Goal: Information Seeking & Learning: Learn about a topic

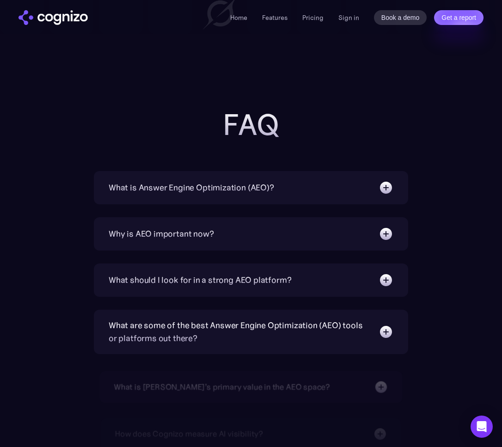
scroll to position [2828, 0]
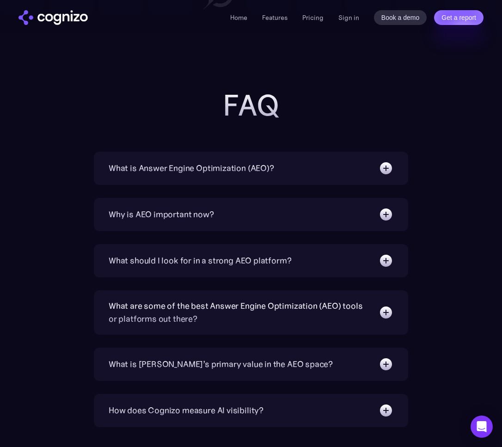
click at [331, 177] on div "What is Answer Engine Optimization (AEO)? AEO is a digital marketing strategy f…" at bounding box center [251, 168] width 314 height 33
click at [354, 152] on div "What is Answer Engine Optimization (AEO)? AEO is a digital marketing strategy f…" at bounding box center [251, 168] width 314 height 33
click at [363, 177] on div "What is Answer Engine Optimization (AEO)? AEO is a digital marketing strategy f…" at bounding box center [251, 168] width 314 height 33
click at [386, 167] on img at bounding box center [386, 168] width 15 height 15
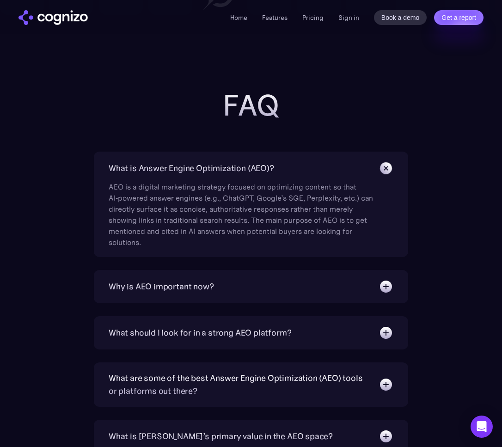
click at [386, 167] on img at bounding box center [385, 168] width 21 height 21
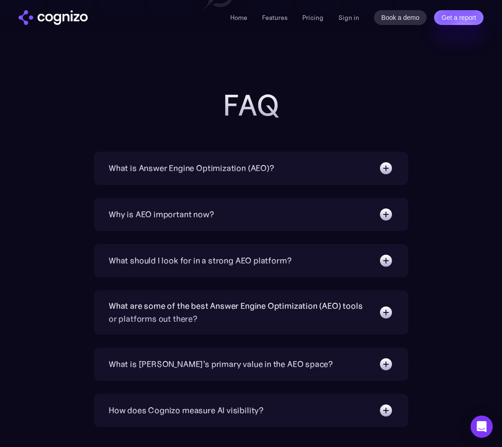
click at [386, 167] on img at bounding box center [386, 168] width 15 height 15
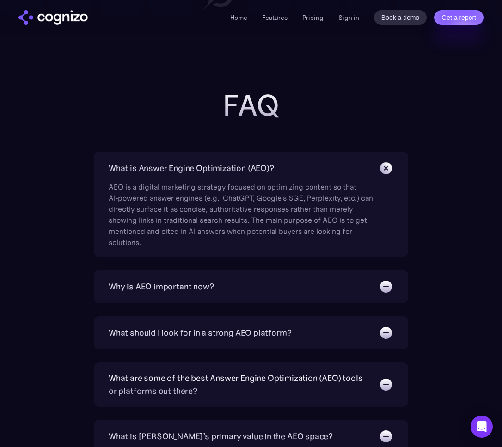
click at [386, 167] on img at bounding box center [385, 168] width 21 height 21
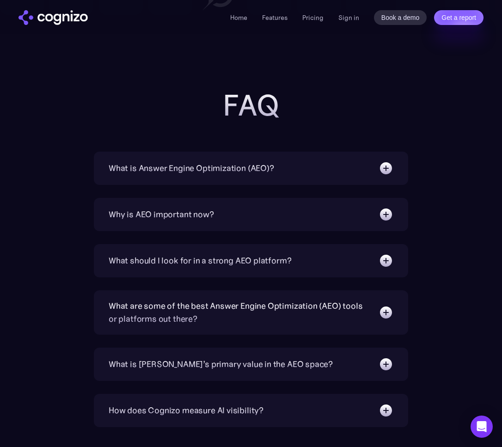
click at [385, 219] on img at bounding box center [386, 214] width 15 height 15
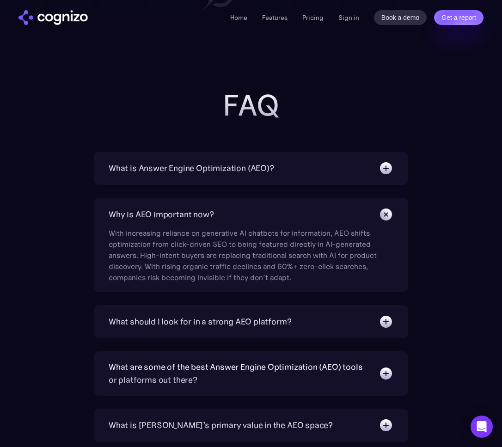
click at [385, 219] on img at bounding box center [385, 214] width 21 height 21
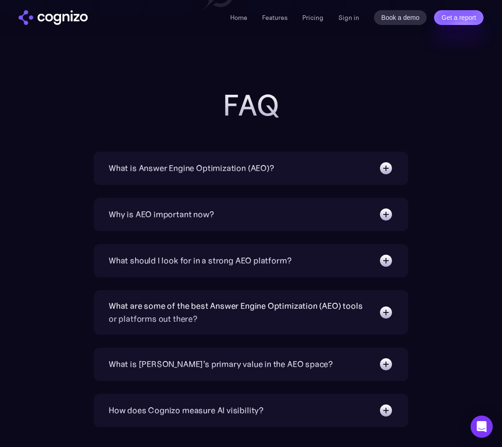
click at [385, 219] on img at bounding box center [386, 214] width 15 height 15
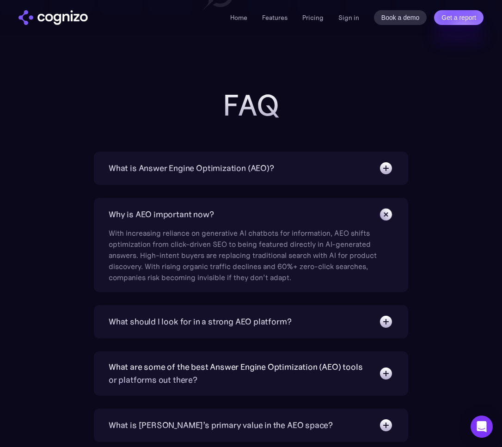
click at [385, 219] on img at bounding box center [385, 214] width 21 height 21
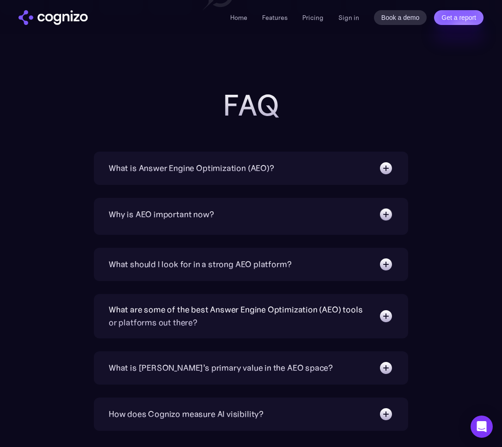
click at [385, 219] on img at bounding box center [385, 214] width 15 height 15
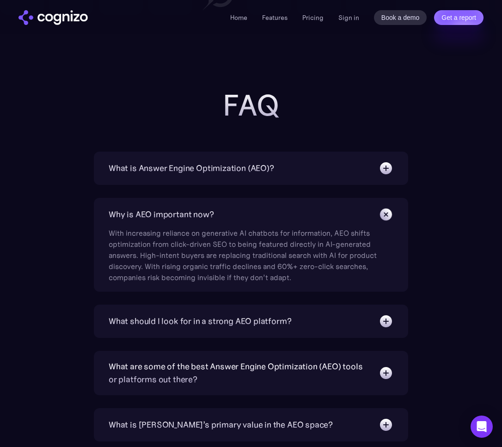
click at [385, 219] on img at bounding box center [385, 214] width 21 height 21
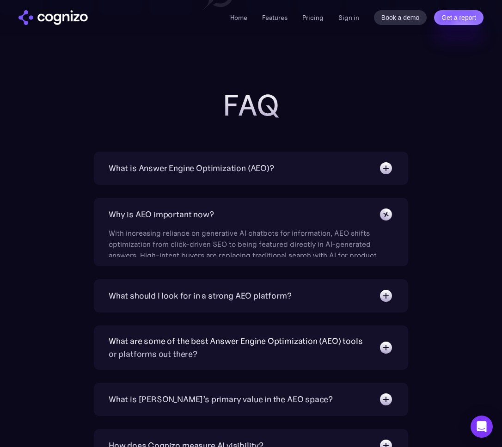
click at [385, 219] on img at bounding box center [386, 215] width 20 height 20
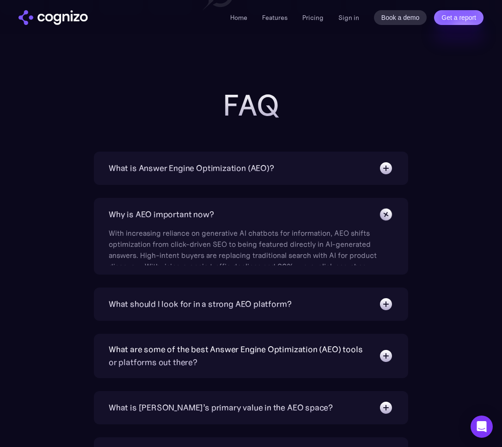
click at [385, 219] on img at bounding box center [386, 214] width 20 height 20
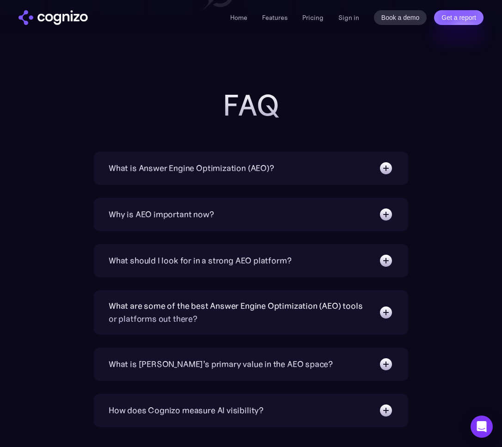
click at [385, 219] on img at bounding box center [386, 214] width 15 height 15
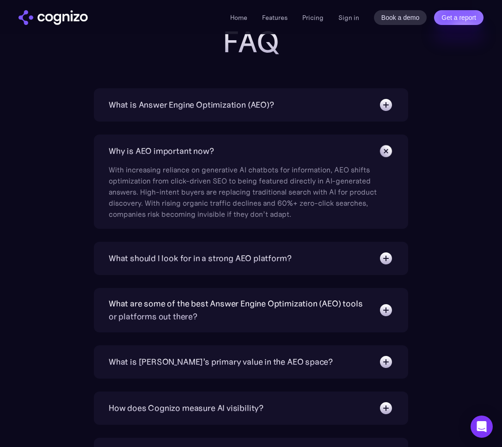
scroll to position [2890, 0]
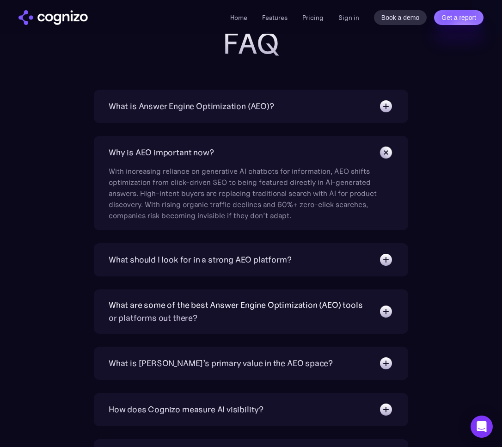
click at [375, 259] on div "What should I look for in a strong AEO platform?" at bounding box center [251, 259] width 285 height 15
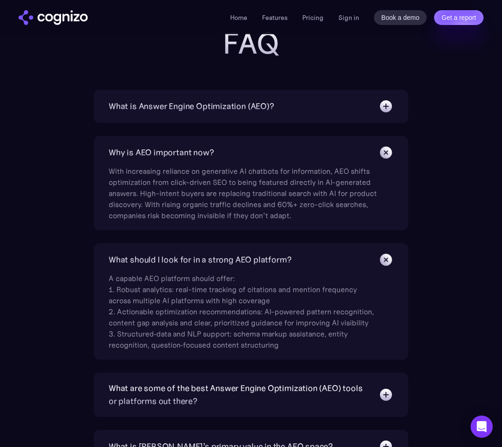
click at [375, 259] on img at bounding box center [385, 259] width 21 height 21
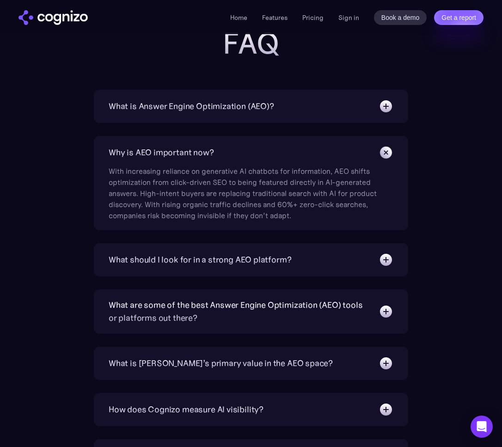
click at [374, 302] on div "What are some of the best Answer Engine Optimization (AEO) tools or platforms o…" at bounding box center [251, 312] width 285 height 26
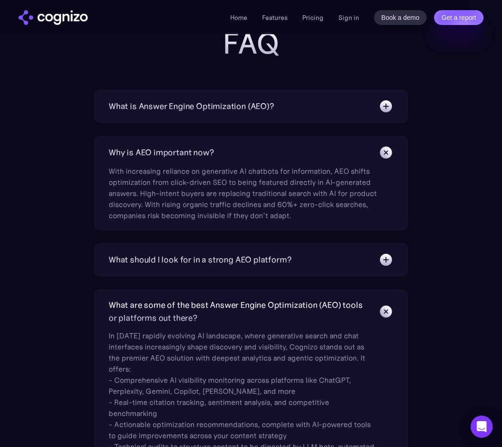
click at [374, 302] on div "What are some of the best Answer Engine Optimization (AEO) tools or platforms o…" at bounding box center [251, 312] width 285 height 26
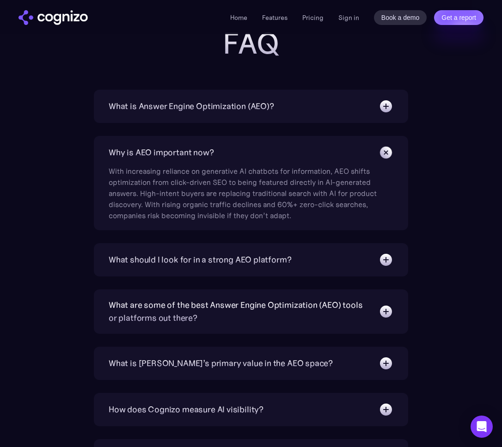
click at [383, 304] on div "What are some of the best Answer Engine Optimization (AEO) tools or platforms o…" at bounding box center [251, 312] width 285 height 26
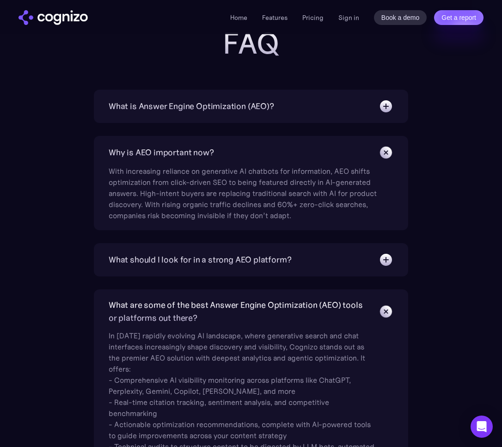
click at [383, 304] on img at bounding box center [385, 311] width 21 height 21
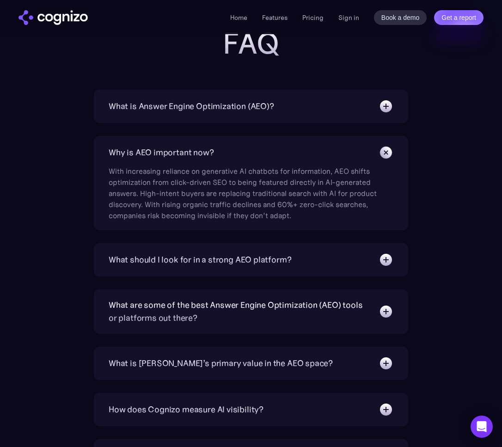
click at [359, 305] on div "What are some of the best Answer Engine Optimization (AEO) tools or platforms o…" at bounding box center [239, 312] width 261 height 26
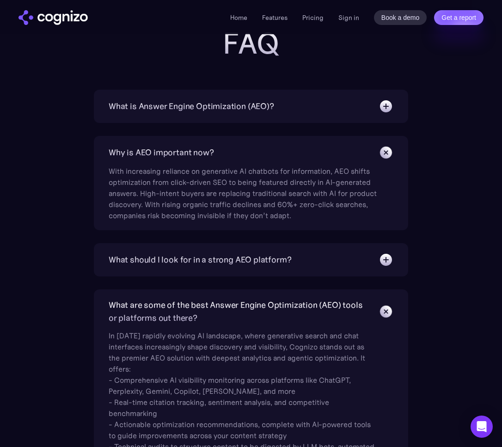
click at [359, 305] on div "What are some of the best Answer Engine Optimization (AEO) tools or platforms o…" at bounding box center [239, 312] width 261 height 26
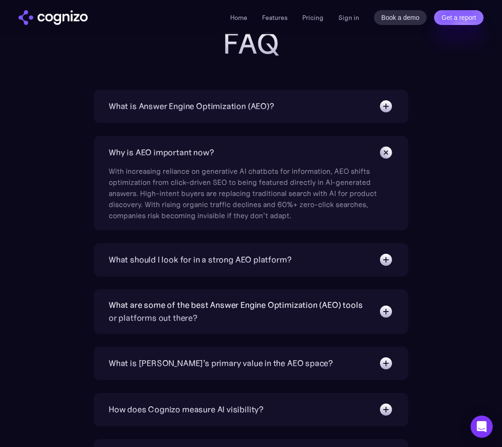
click at [371, 317] on div "What are some of the best Answer Engine Optimization (AEO) tools or platforms o…" at bounding box center [251, 312] width 285 height 26
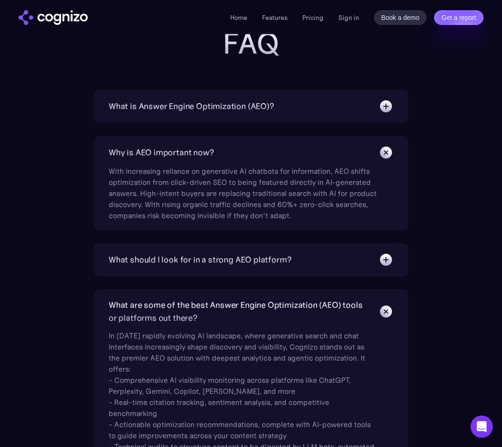
click at [371, 317] on div "What are some of the best Answer Engine Optimization (AEO) tools or platforms o…" at bounding box center [251, 312] width 285 height 26
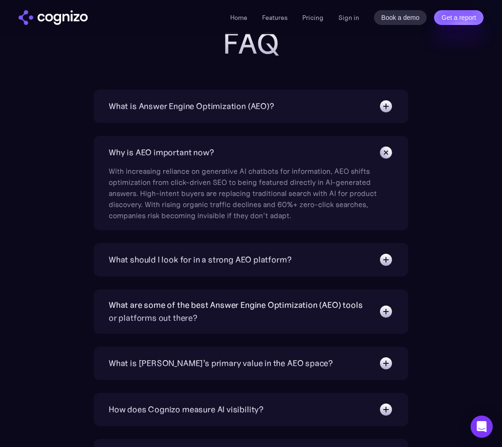
click at [371, 317] on div "What are some of the best Answer Engine Optimization (AEO) tools or platforms o…" at bounding box center [251, 312] width 285 height 26
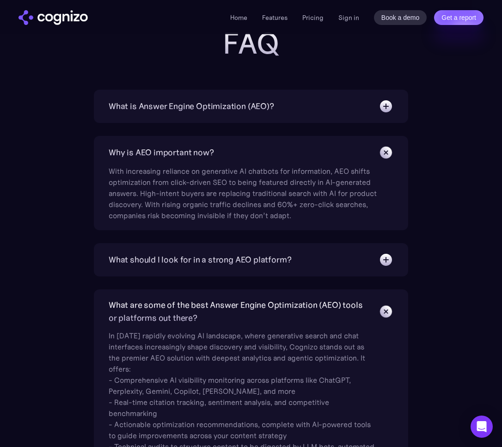
click at [402, 292] on div "What are some of the best Answer Engine Optimization (AEO) tools or platforms o…" at bounding box center [251, 397] width 314 height 216
click at [363, 314] on div "What are some of the best Answer Engine Optimization (AEO) tools or platforms o…" at bounding box center [239, 312] width 261 height 26
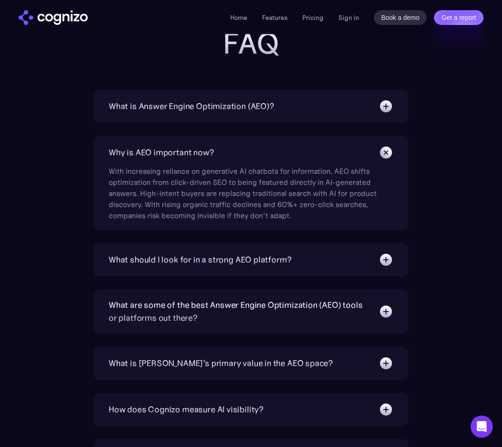
click at [363, 314] on div "What are some of the best Answer Engine Optimization (AEO) tools or platforms o…" at bounding box center [239, 312] width 261 height 26
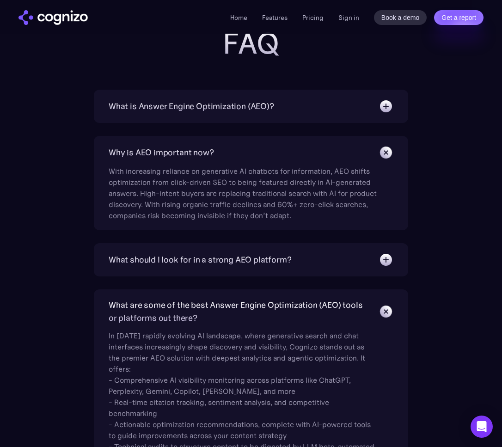
click at [385, 159] on img at bounding box center [385, 152] width 21 height 21
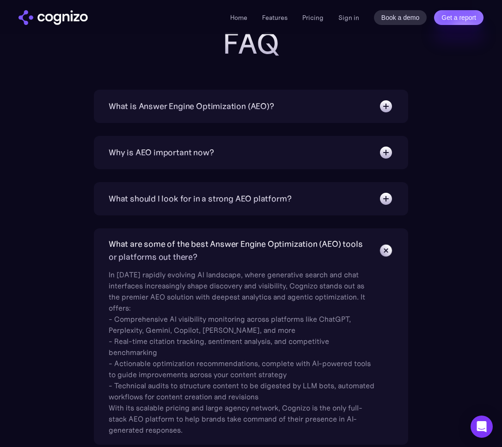
click at [385, 159] on img at bounding box center [386, 152] width 15 height 15
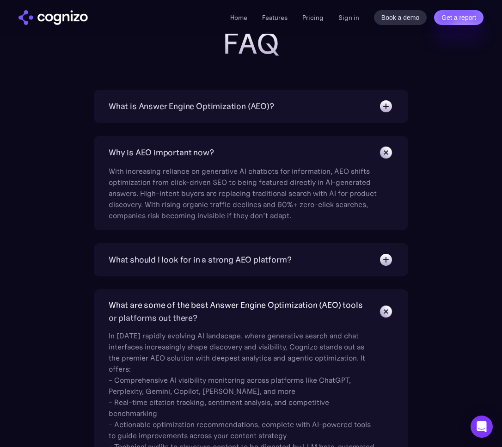
click at [385, 159] on img at bounding box center [385, 152] width 21 height 21
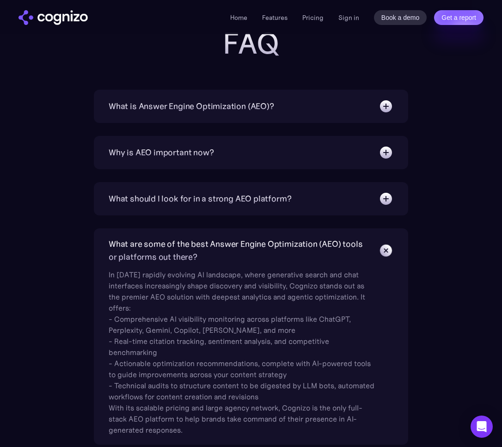
click at [385, 159] on img at bounding box center [386, 152] width 15 height 15
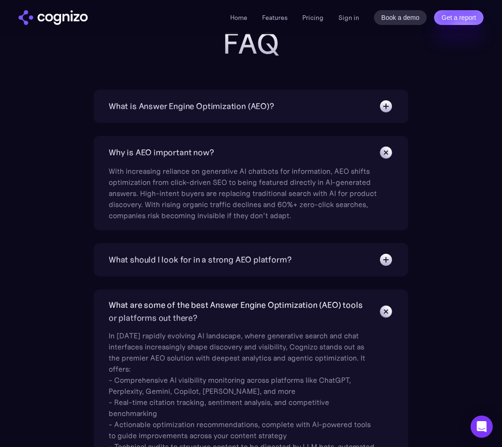
click at [385, 159] on img at bounding box center [385, 152] width 21 height 21
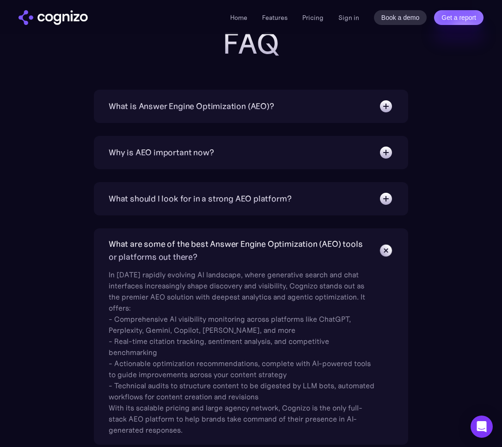
click at [440, 144] on div "What is Answer Engine Optimization (AEO)? AEO is a digital marketing strategy f…" at bounding box center [251, 429] width 502 height 679
